Goal: Information Seeking & Learning: Learn about a topic

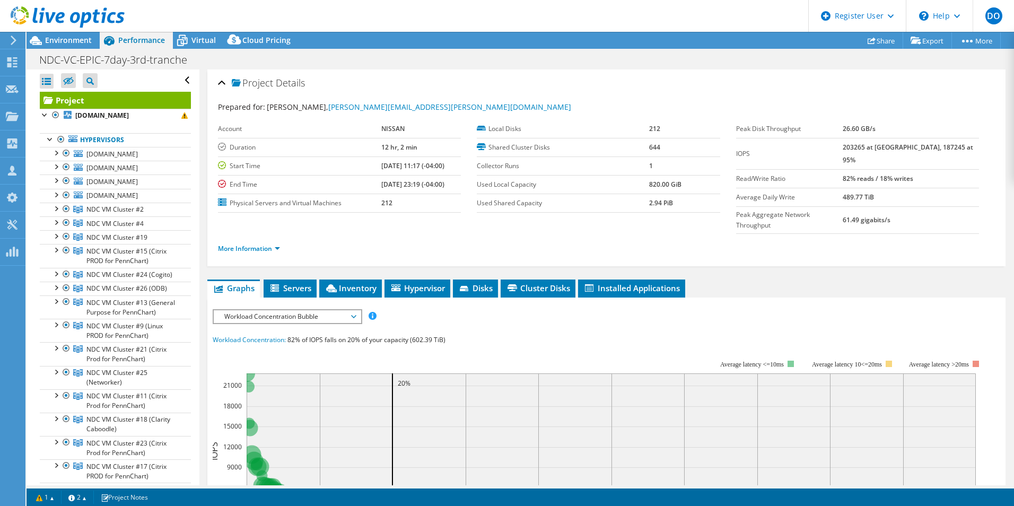
select select "USD"
click at [70, 39] on span "Environment" at bounding box center [68, 40] width 47 height 10
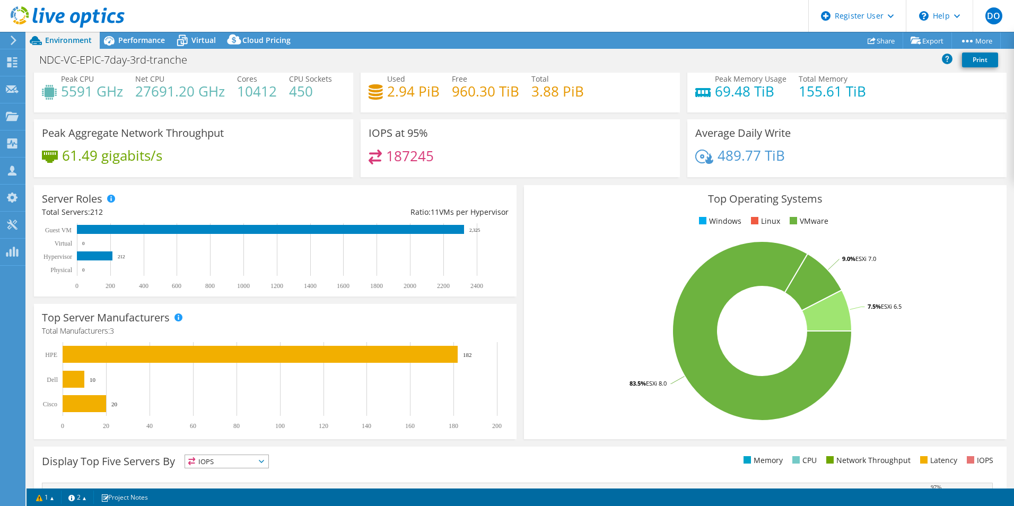
scroll to position [53, 0]
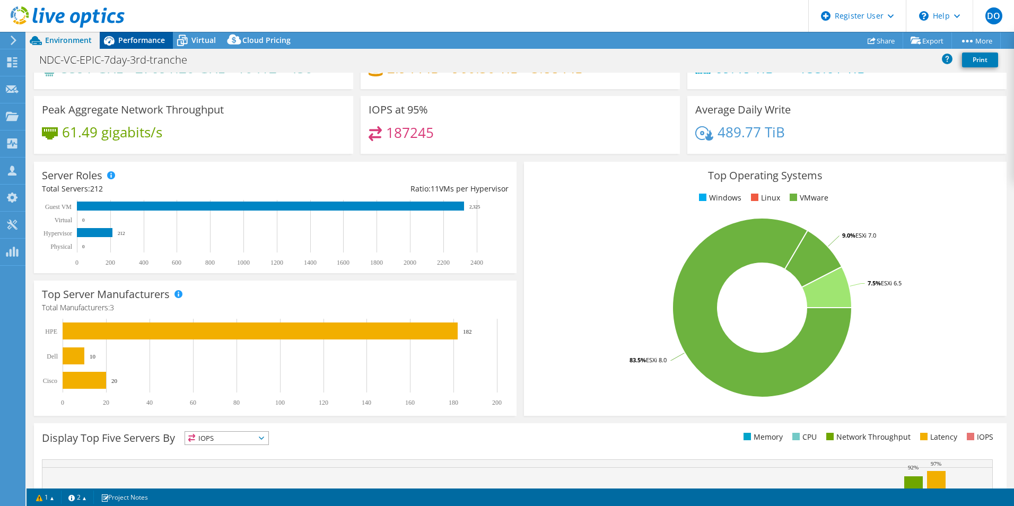
click at [131, 40] on span "Performance" at bounding box center [141, 40] width 47 height 10
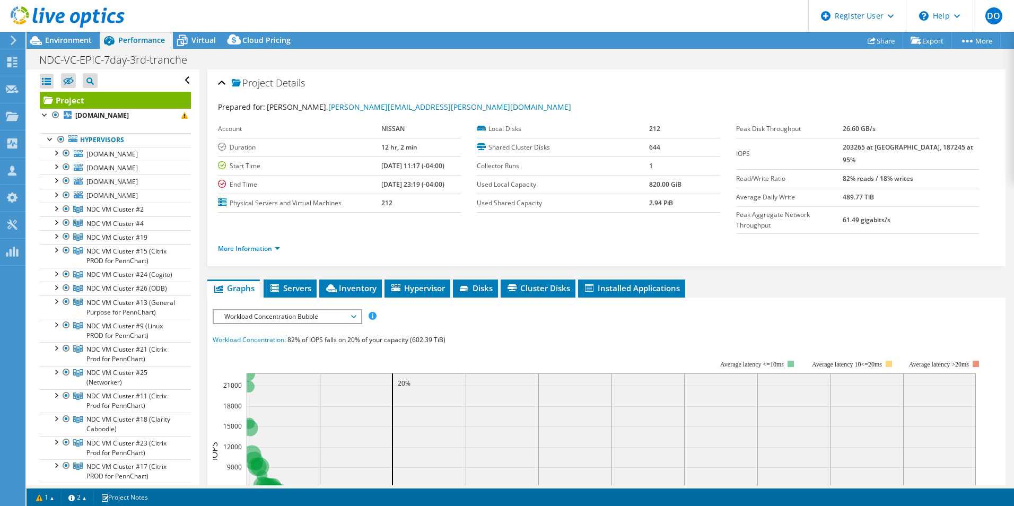
scroll to position [0, 0]
click at [357, 310] on span "Workload Concentration Bubble" at bounding box center [287, 316] width 147 height 13
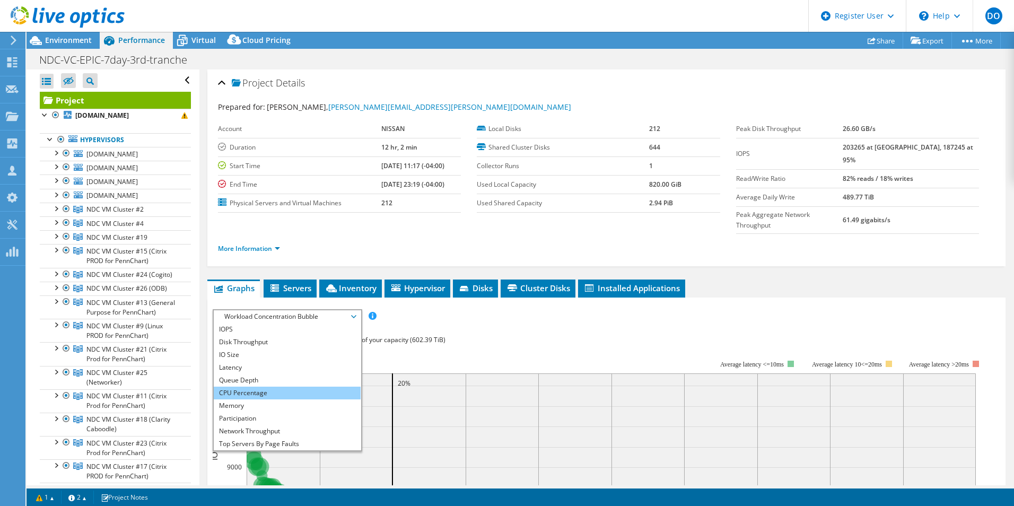
click at [282, 387] on li "CPU Percentage" at bounding box center [287, 393] width 147 height 13
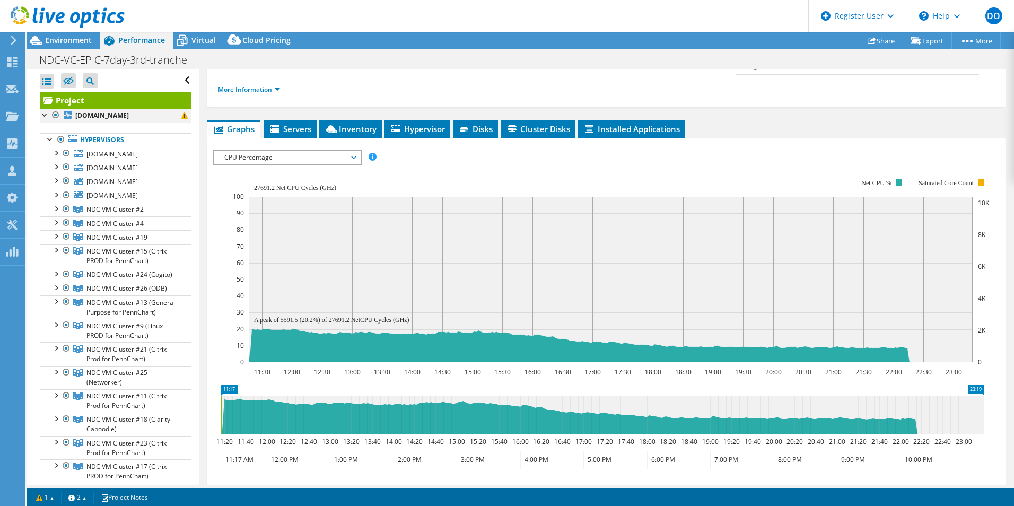
click at [55, 119] on div at bounding box center [55, 115] width 11 height 13
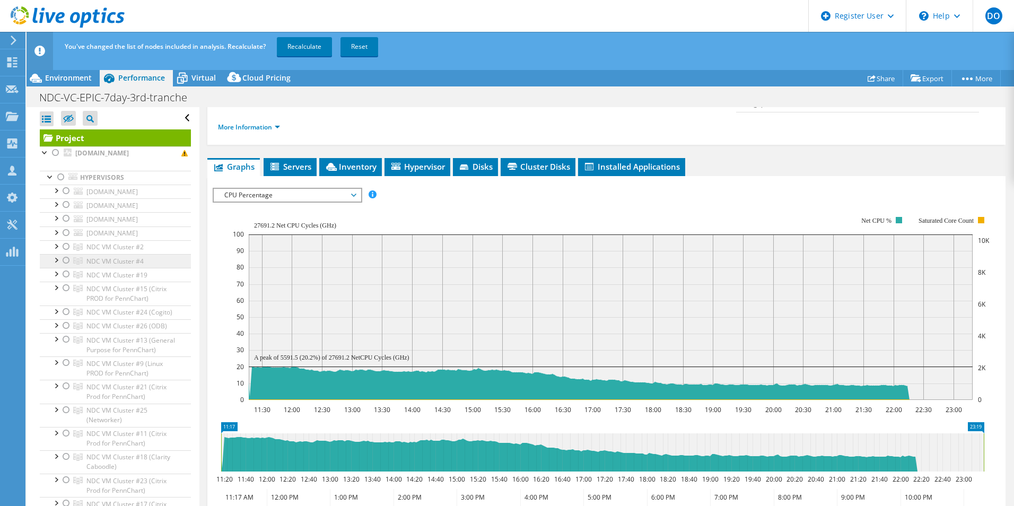
scroll to position [53, 0]
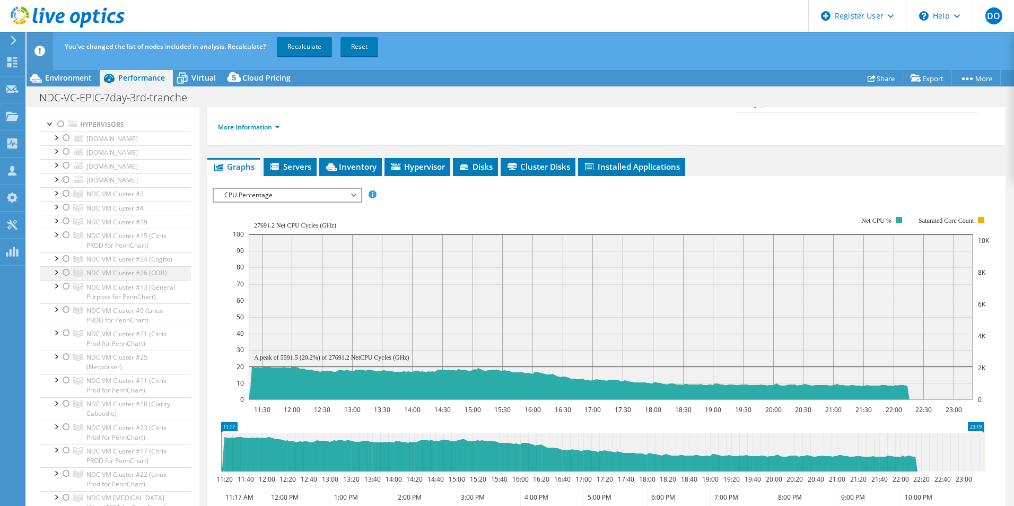
click at [65, 233] on div at bounding box center [66, 235] width 11 height 13
click at [66, 286] on div at bounding box center [66, 280] width 11 height 13
click at [66, 334] on div at bounding box center [66, 327] width 11 height 13
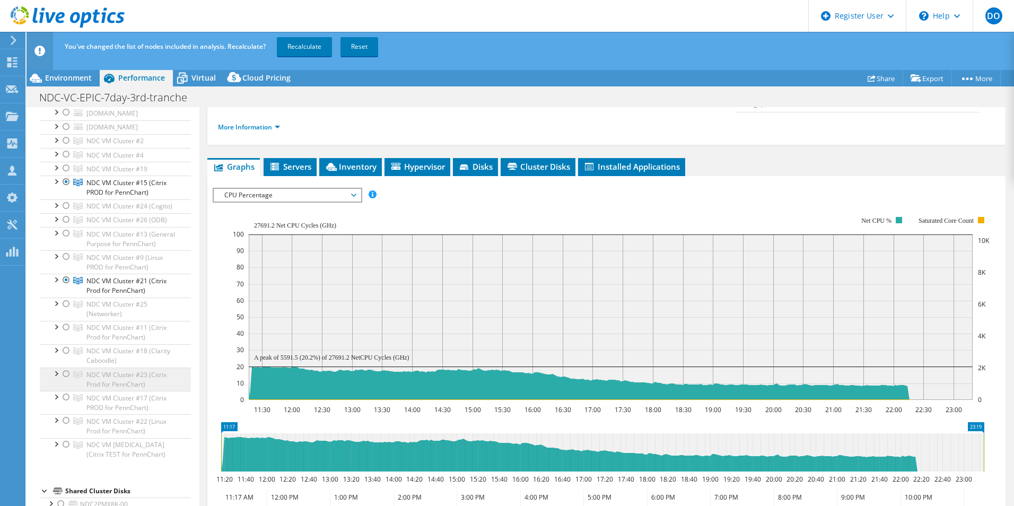
click at [66, 380] on div at bounding box center [66, 373] width 11 height 13
drag, startPoint x: 65, startPoint y: 419, endPoint x: 66, endPoint y: 459, distance: 40.3
click at [65, 403] on div at bounding box center [66, 397] width 11 height 13
click at [66, 451] on div at bounding box center [66, 444] width 11 height 13
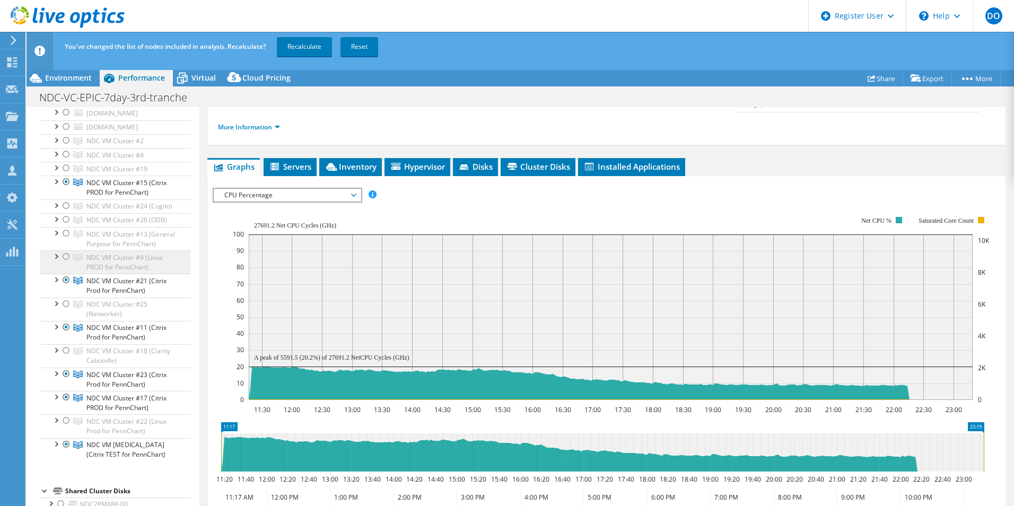
scroll to position [53, 0]
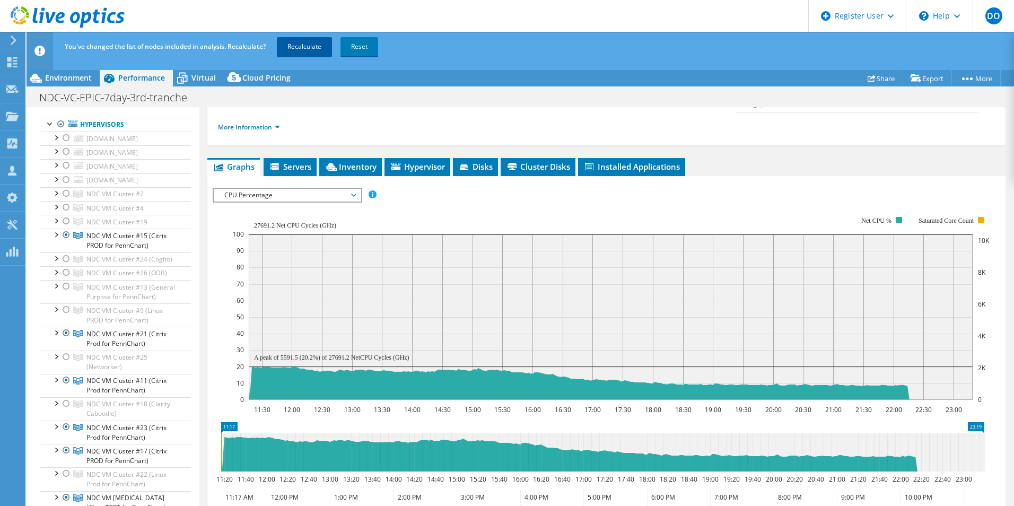
click at [296, 46] on link "Recalculate" at bounding box center [304, 46] width 55 height 19
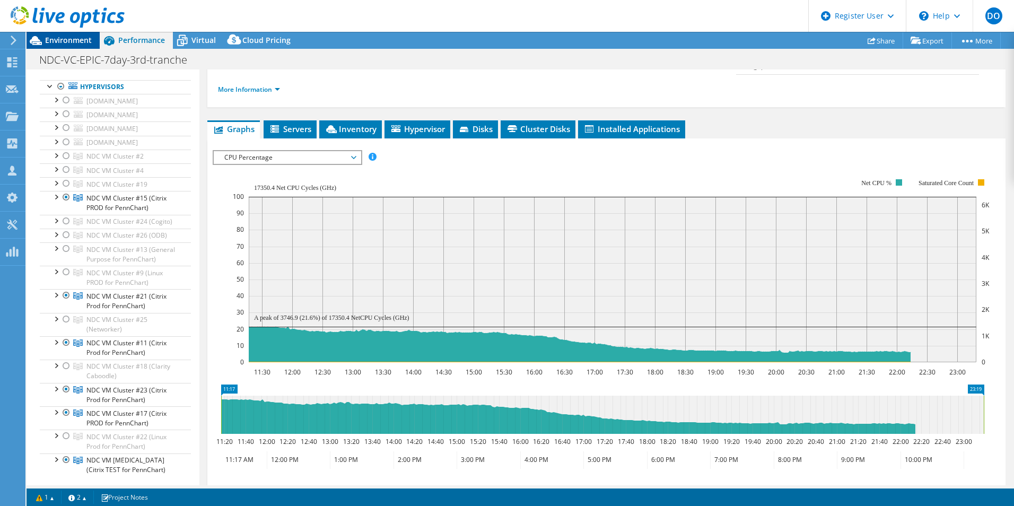
click at [75, 39] on span "Environment" at bounding box center [68, 40] width 47 height 10
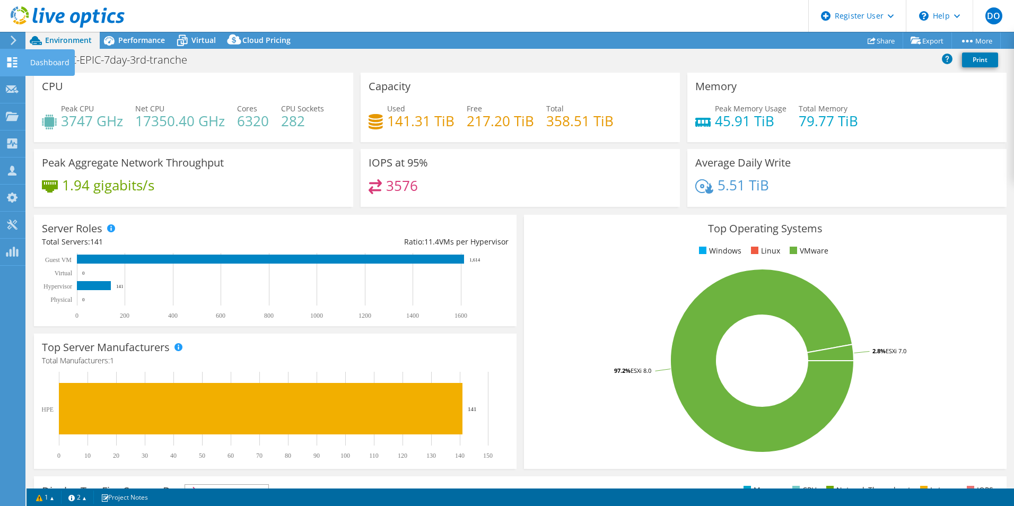
click at [16, 64] on use at bounding box center [12, 62] width 10 height 10
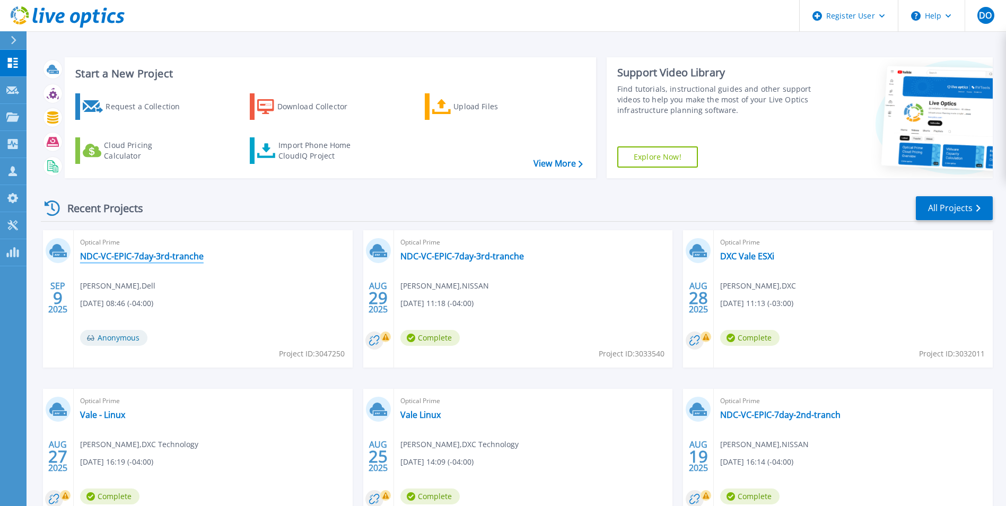
click at [162, 253] on link "NDC-VC-EPIC-7day-3rd-tranche" at bounding box center [142, 256] width 124 height 11
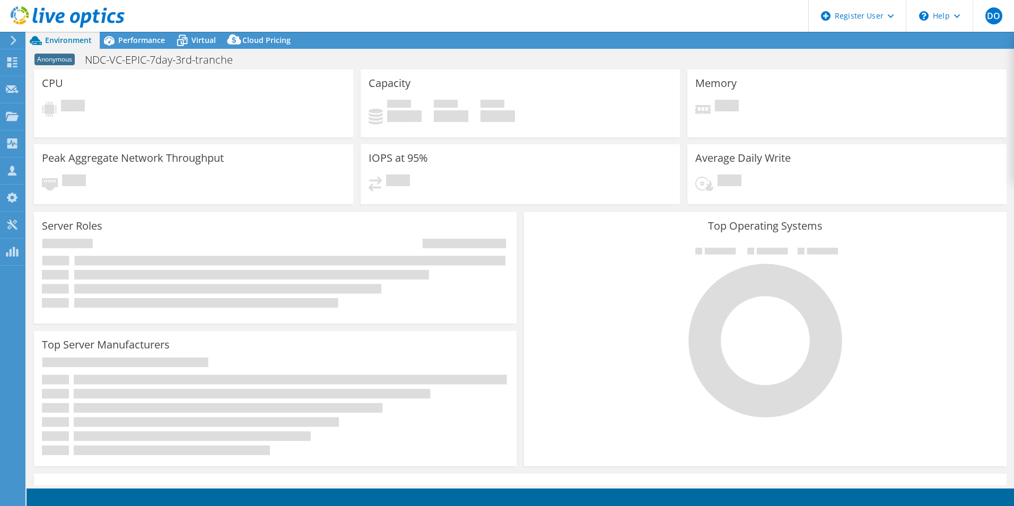
select select "USD"
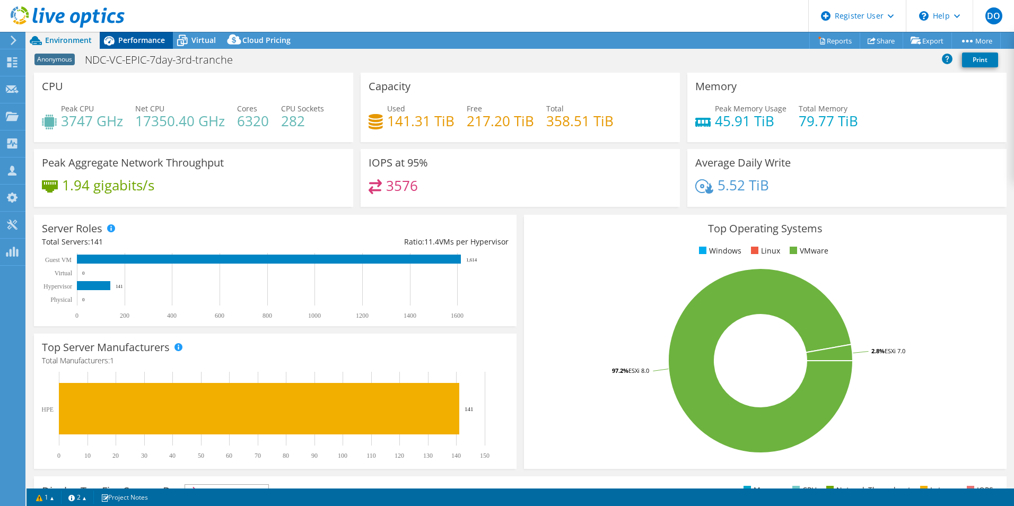
click at [134, 41] on span "Performance" at bounding box center [141, 40] width 47 height 10
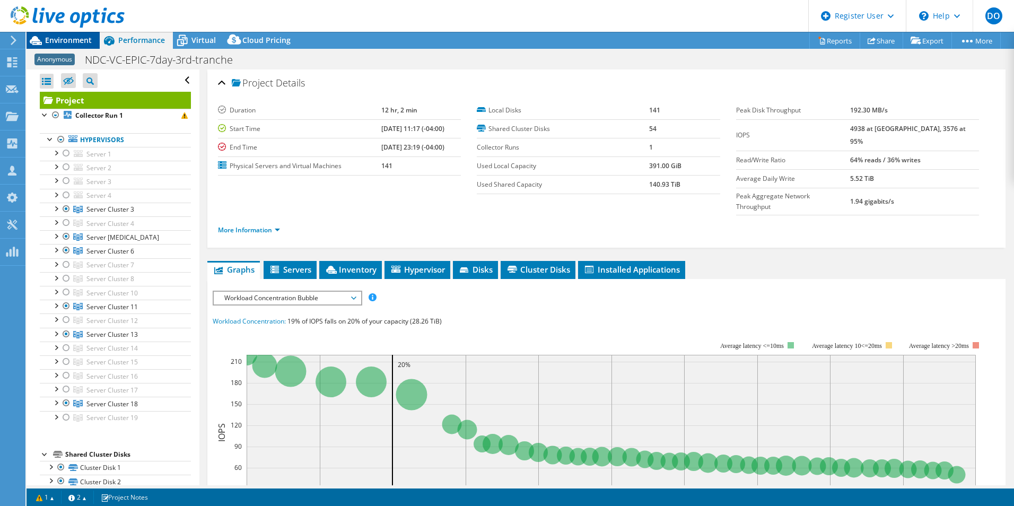
click at [77, 43] on span "Environment" at bounding box center [68, 40] width 47 height 10
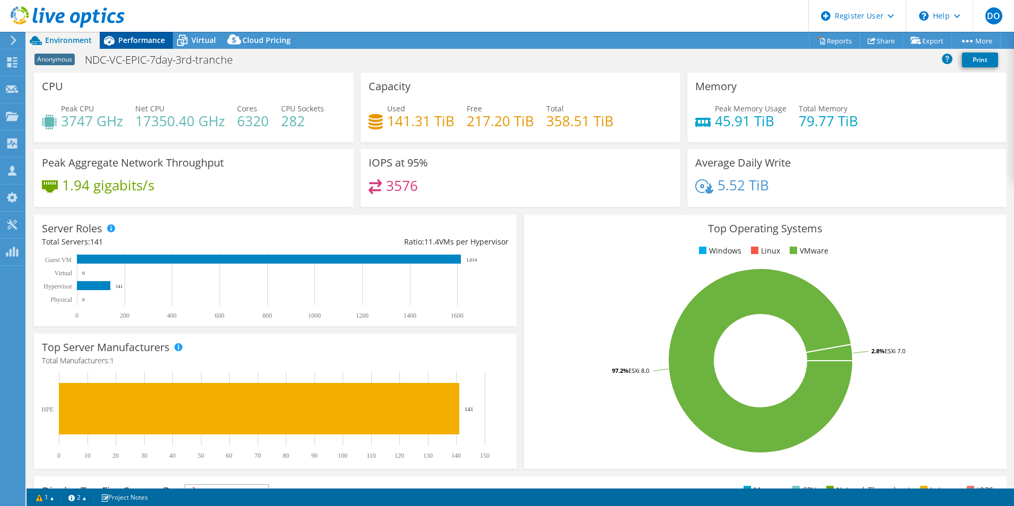
click at [142, 38] on span "Performance" at bounding box center [141, 40] width 47 height 10
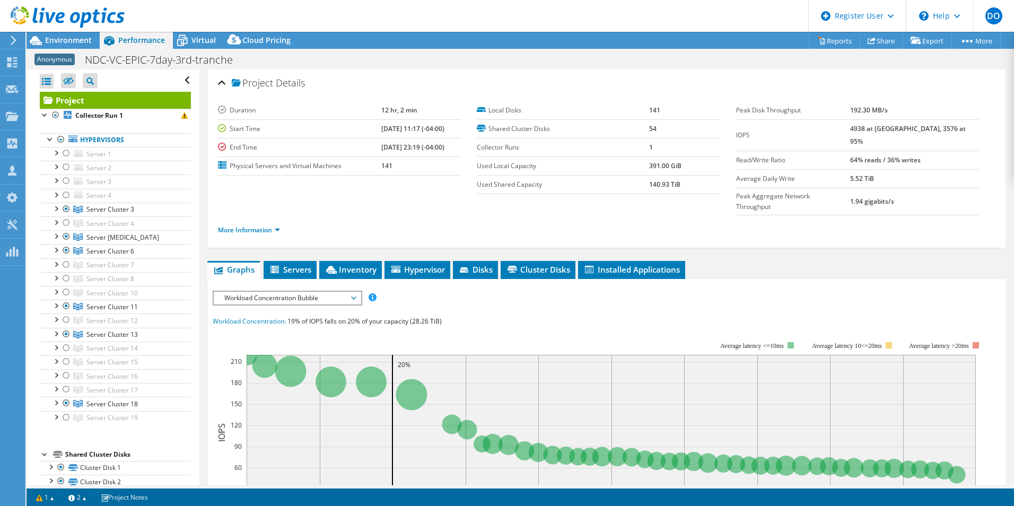
click at [355, 292] on span "Workload Concentration Bubble" at bounding box center [287, 298] width 136 height 13
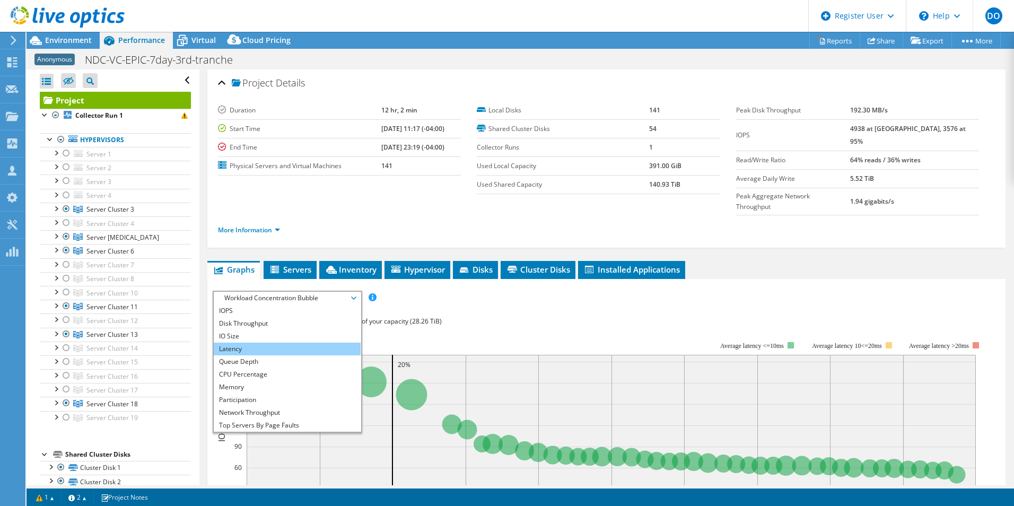
click at [286, 343] on li "Latency" at bounding box center [287, 349] width 147 height 13
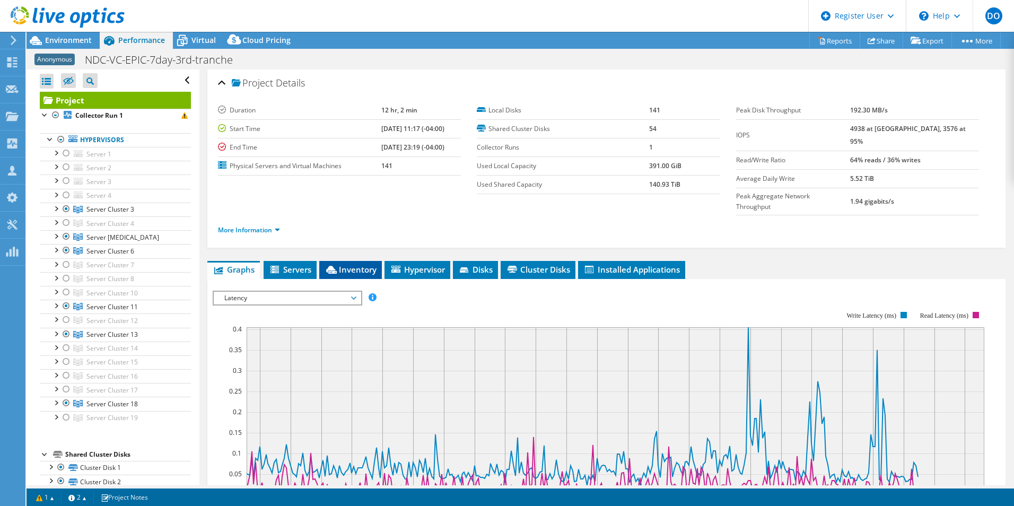
click at [357, 264] on span "Inventory" at bounding box center [350, 269] width 52 height 11
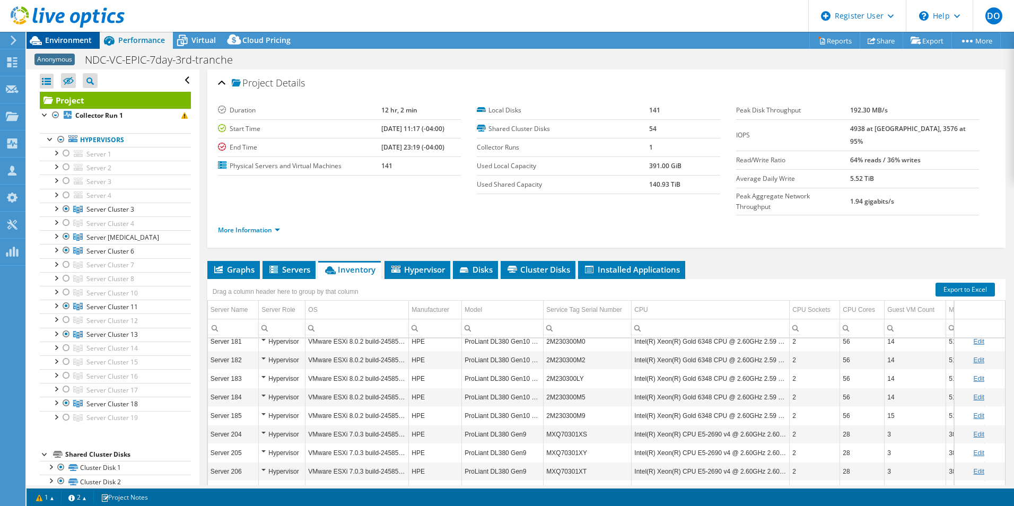
click at [67, 43] on span "Environment" at bounding box center [68, 40] width 47 height 10
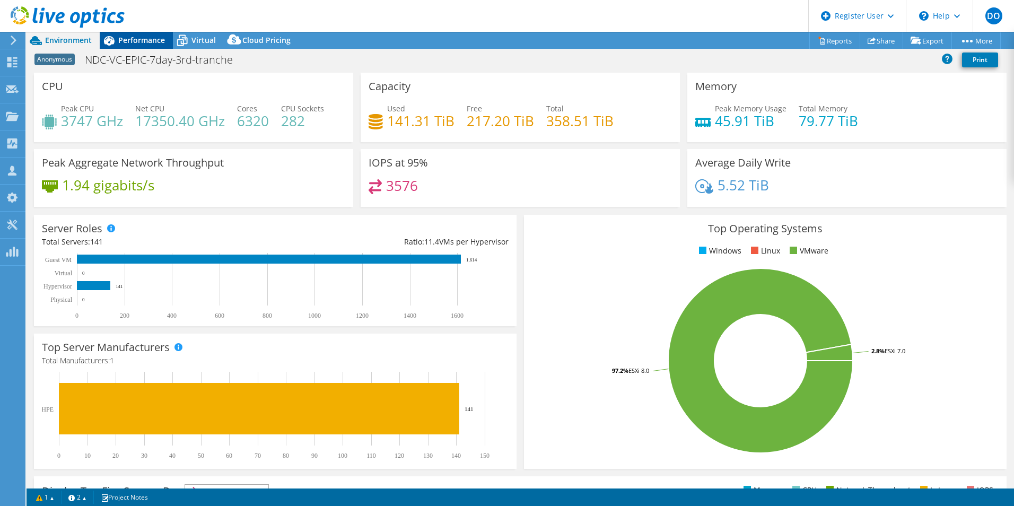
click at [150, 46] on div "Performance" at bounding box center [136, 40] width 73 height 17
